Goal: Task Accomplishment & Management: Use online tool/utility

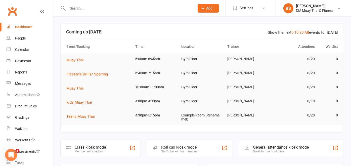
click at [79, 8] on input "text" at bounding box center [128, 8] width 125 height 7
click at [183, 150] on div "Staff check-in for members" at bounding box center [179, 152] width 36 height 4
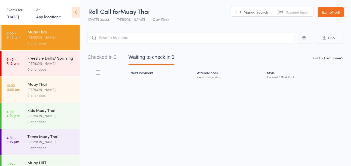
click at [115, 37] on input "search" at bounding box center [191, 38] width 206 height 12
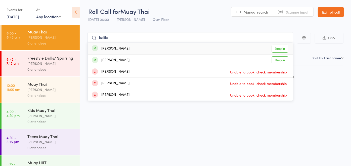
type input "kalila"
click at [274, 47] on link "Drop in" at bounding box center [280, 49] width 16 height 8
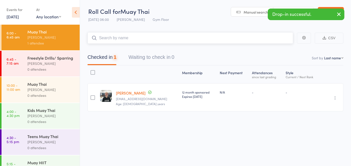
click at [153, 39] on input "search" at bounding box center [191, 38] width 206 height 12
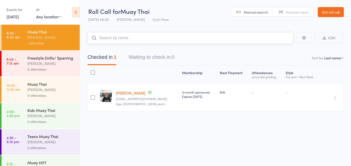
click at [153, 39] on input "search" at bounding box center [191, 38] width 206 height 12
type input "["
click at [153, 39] on input "search" at bounding box center [191, 38] width 206 height 12
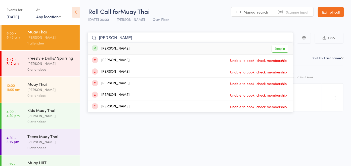
type input "stephen"
click at [283, 49] on link "Drop in" at bounding box center [280, 49] width 16 height 8
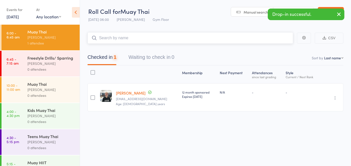
click at [197, 36] on input "search" at bounding box center [191, 38] width 206 height 12
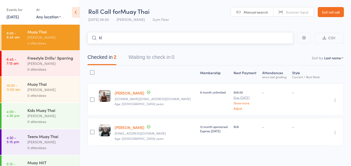
type input "k"
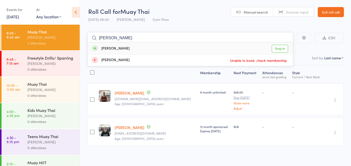
type input "liam"
click at [278, 48] on link "Drop in" at bounding box center [280, 49] width 16 height 8
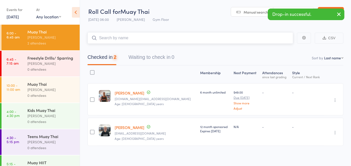
click at [230, 36] on input "search" at bounding box center [191, 38] width 206 height 12
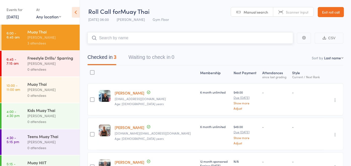
click at [230, 36] on input "search" at bounding box center [191, 38] width 206 height 12
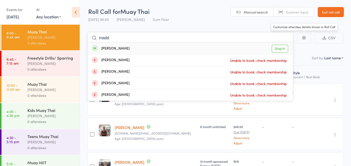
type input "madd"
click at [279, 49] on link "Drop in" at bounding box center [280, 49] width 16 height 8
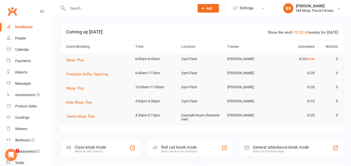
click at [186, 147] on div "Roll call kiosk mode" at bounding box center [179, 147] width 36 height 5
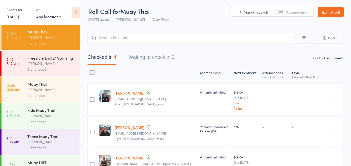
click at [145, 34] on input "search" at bounding box center [191, 38] width 206 height 12
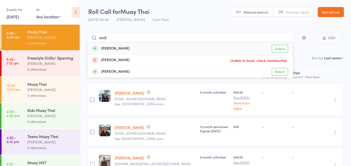
type input "andi"
click at [275, 47] on link "Drop in" at bounding box center [280, 49] width 16 height 8
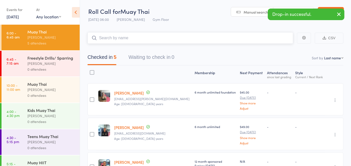
click at [127, 38] on input "search" at bounding box center [191, 38] width 206 height 12
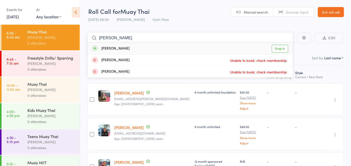
type input "[PERSON_NAME]"
click at [279, 49] on link "Drop in" at bounding box center [280, 49] width 16 height 8
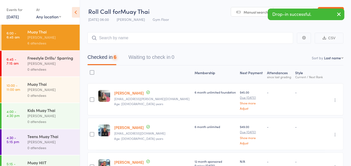
click at [214, 22] on header "Roll Call for Muay Thai [DATE] 06:00 [PERSON_NAME] Gym Floor Manual search Scan…" at bounding box center [215, 12] width 271 height 25
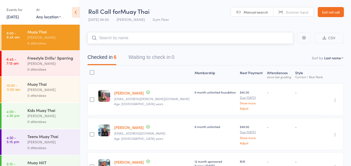
click at [138, 38] on input "search" at bounding box center [191, 38] width 206 height 12
